Goal: Transaction & Acquisition: Purchase product/service

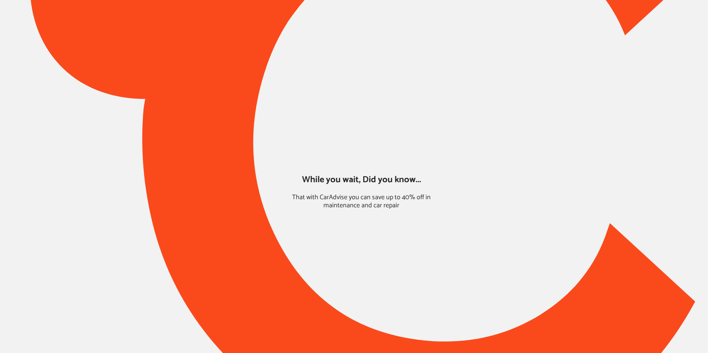
type input "*****"
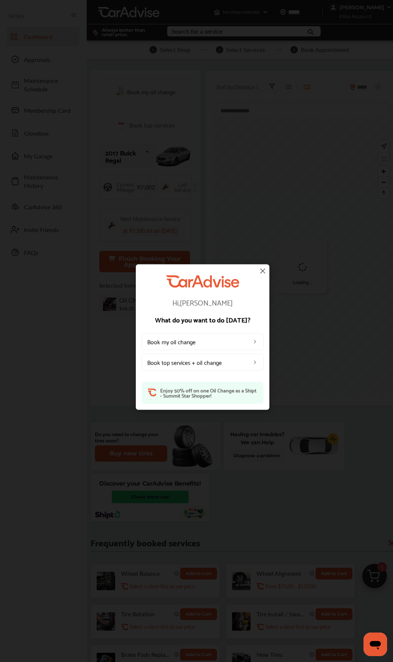
click at [263, 271] on img at bounding box center [262, 270] width 9 height 9
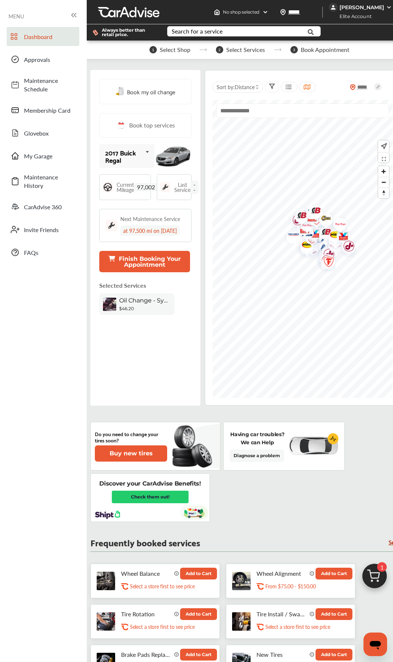
click at [376, 352] on img at bounding box center [373, 578] width 35 height 35
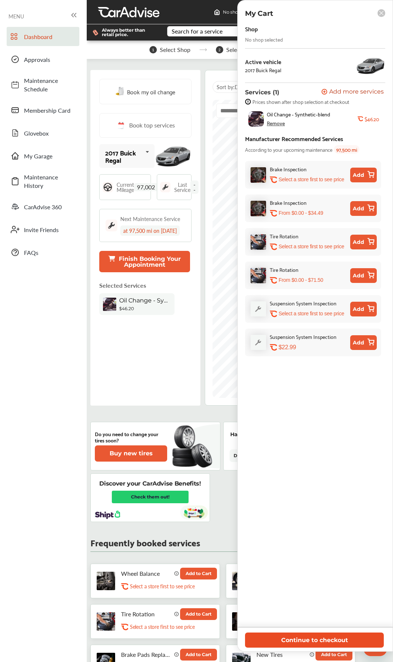
click at [309, 352] on button "Continue to checkout" at bounding box center [314, 640] width 139 height 15
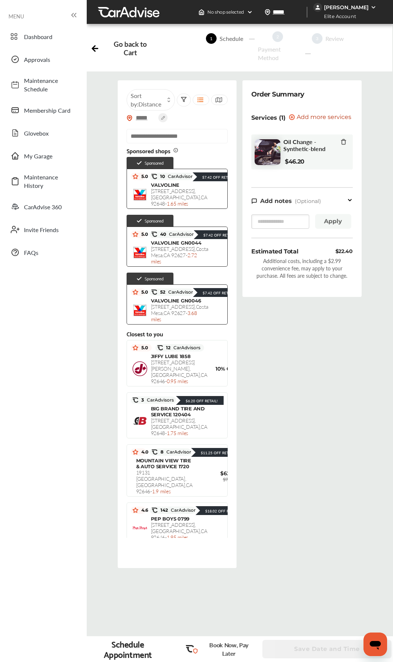
click at [294, 352] on div "Order Summary Services (1) Add a service Add more services Oil Change - Synthet…" at bounding box center [301, 330] width 125 height 500
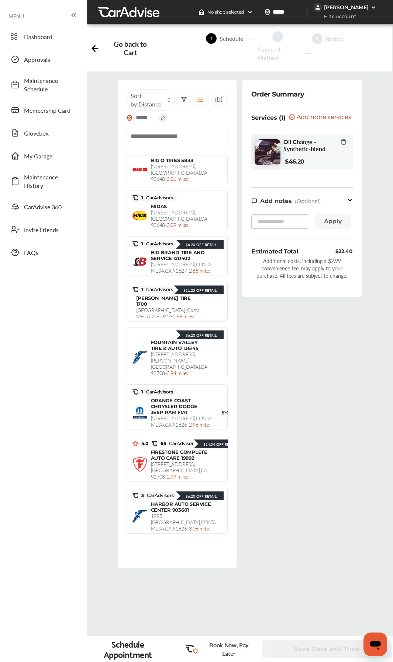
scroll to position [405, 0]
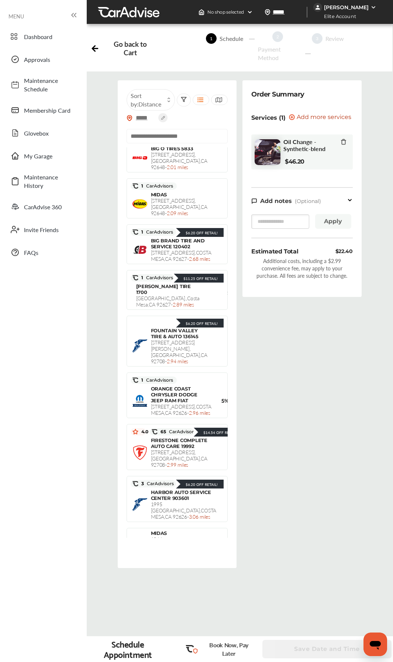
click at [291, 352] on div "Order Summary Services (1) Add a service Add more services Oil Change - Synthet…" at bounding box center [301, 330] width 125 height 500
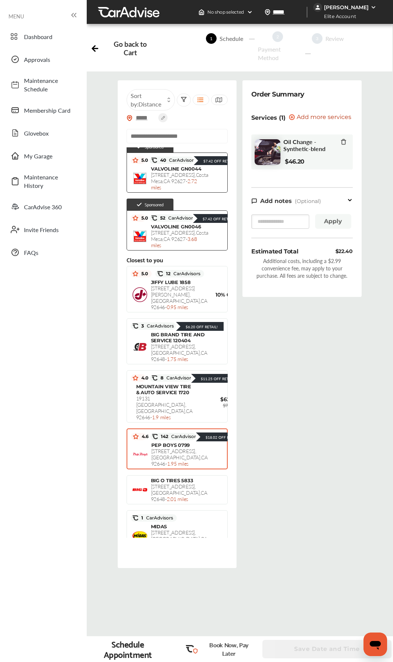
scroll to position [0, 0]
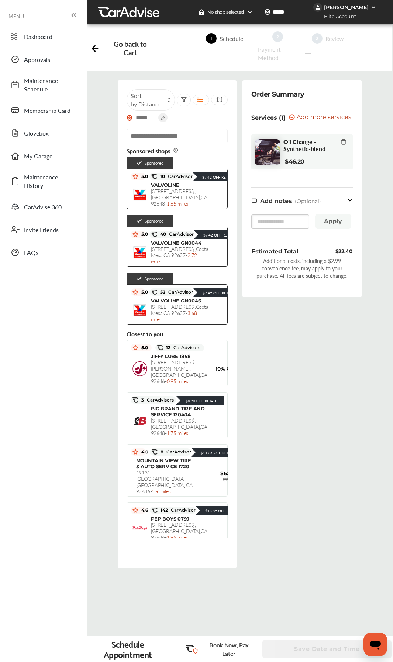
click at [315, 352] on div "Order Summary Services (1) Add a service Add more services Oil Change - Synthet…" at bounding box center [301, 330] width 125 height 500
click at [303, 344] on div "Order Summary Services (1) Add a service Add more services Oil Change - Synthet…" at bounding box center [301, 330] width 125 height 500
